Goal: Task Accomplishment & Management: Manage account settings

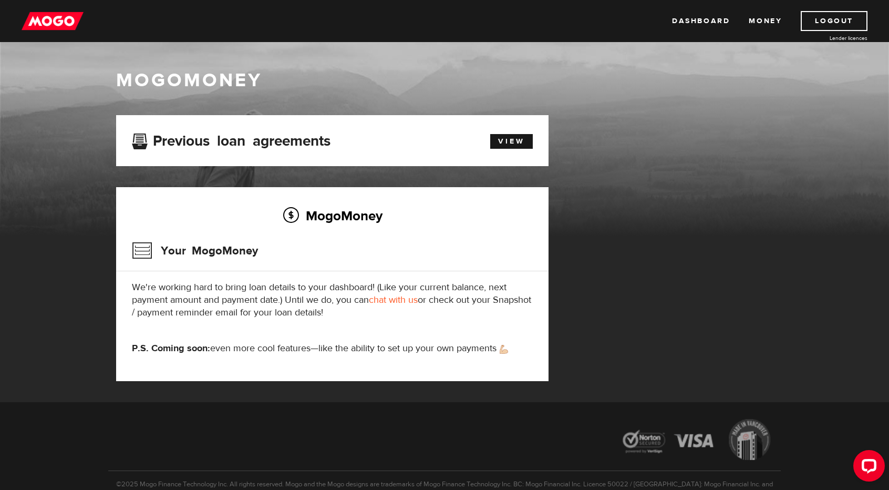
click at [875, 481] on div at bounding box center [867, 468] width 44 height 44
click at [875, 475] on button "Open LiveChat chat widget" at bounding box center [869, 466] width 32 height 32
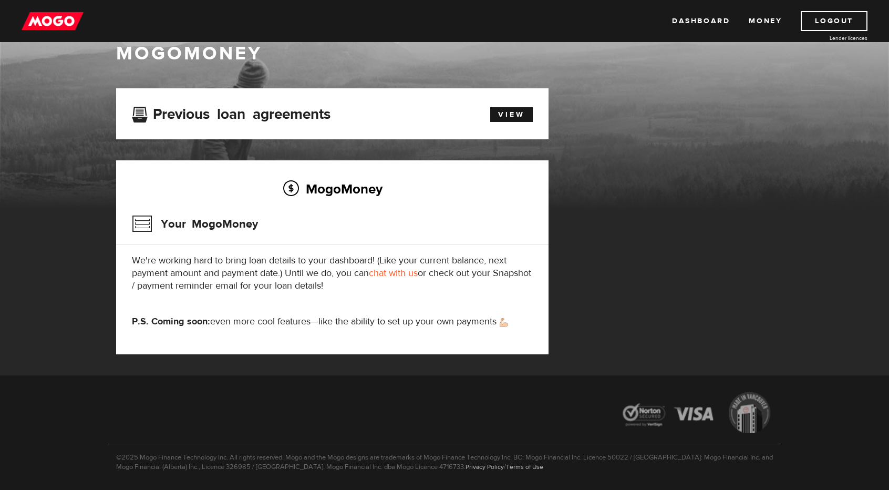
scroll to position [17, 0]
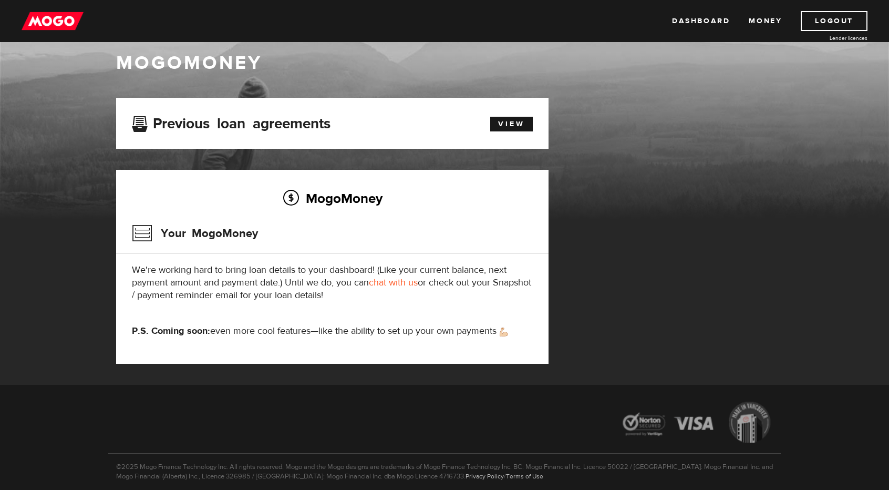
click at [704, 225] on div "MogoMoney Your MogoMoney application Expired Your MogoMoney credit decision has…" at bounding box center [444, 241] width 673 height 287
click at [760, 17] on link "Money" at bounding box center [765, 21] width 33 height 20
